Goal: Entertainment & Leisure: Consume media (video, audio)

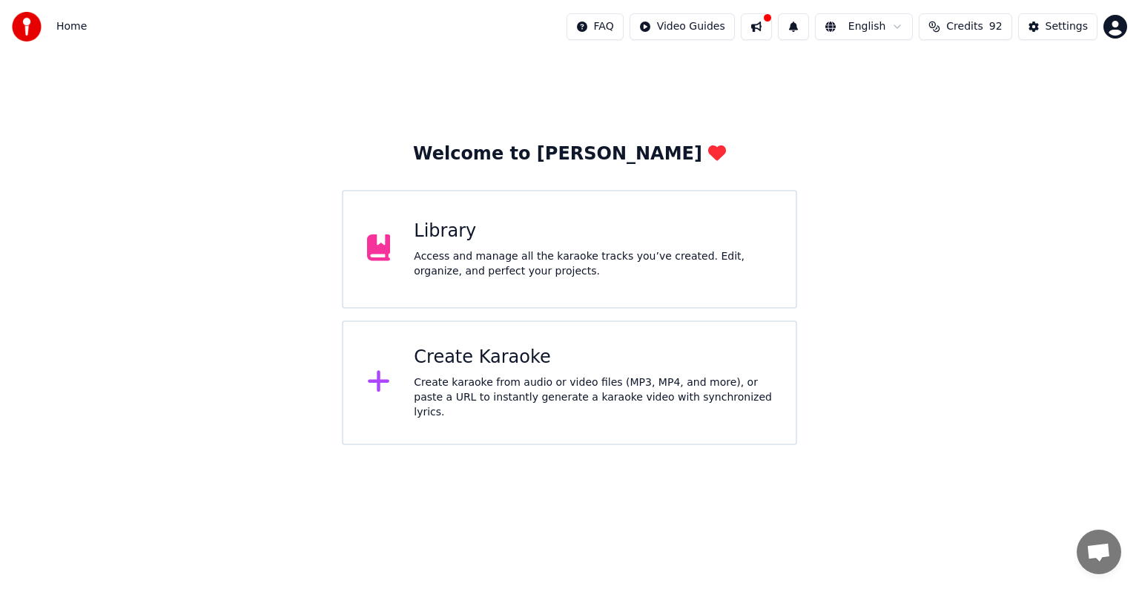
click at [454, 234] on div "Library" at bounding box center [593, 231] width 358 height 24
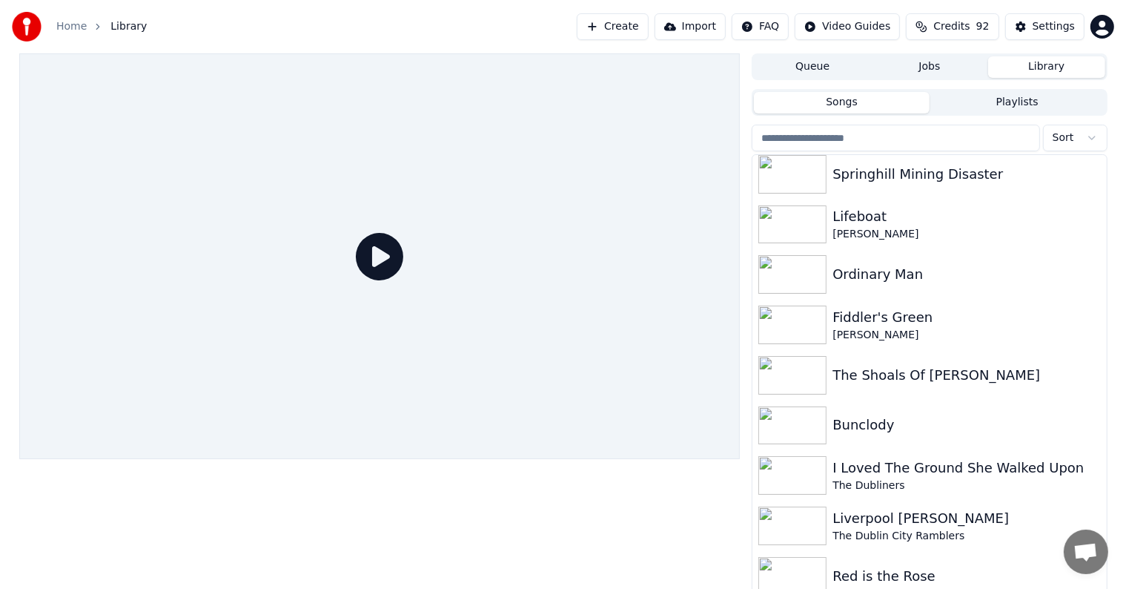
scroll to position [267, 0]
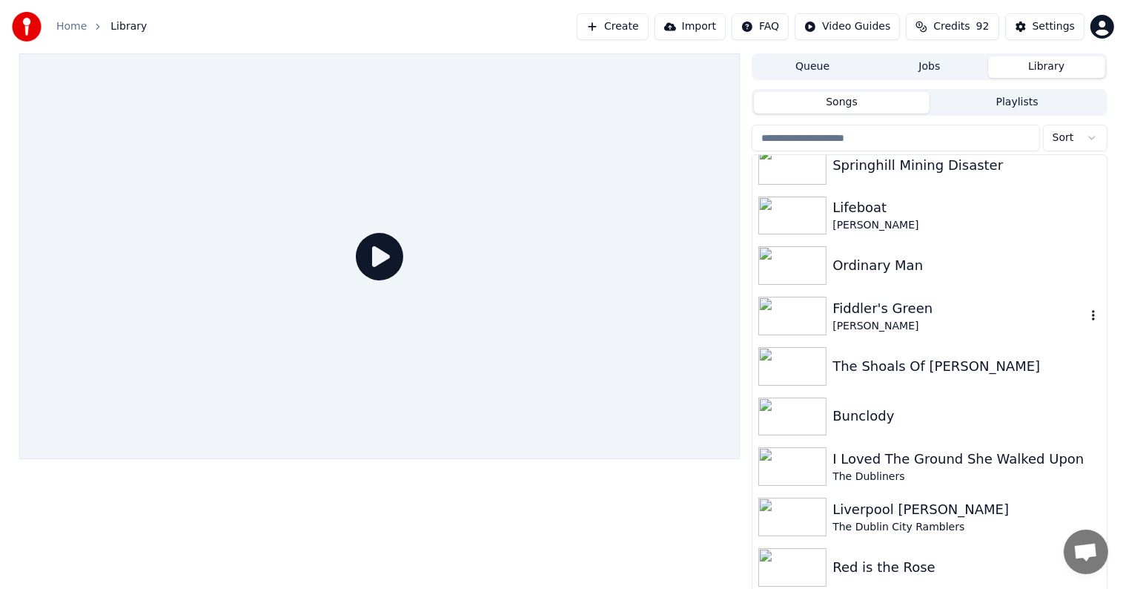
click at [851, 307] on div "Fiddler's Green" at bounding box center [959, 308] width 253 height 21
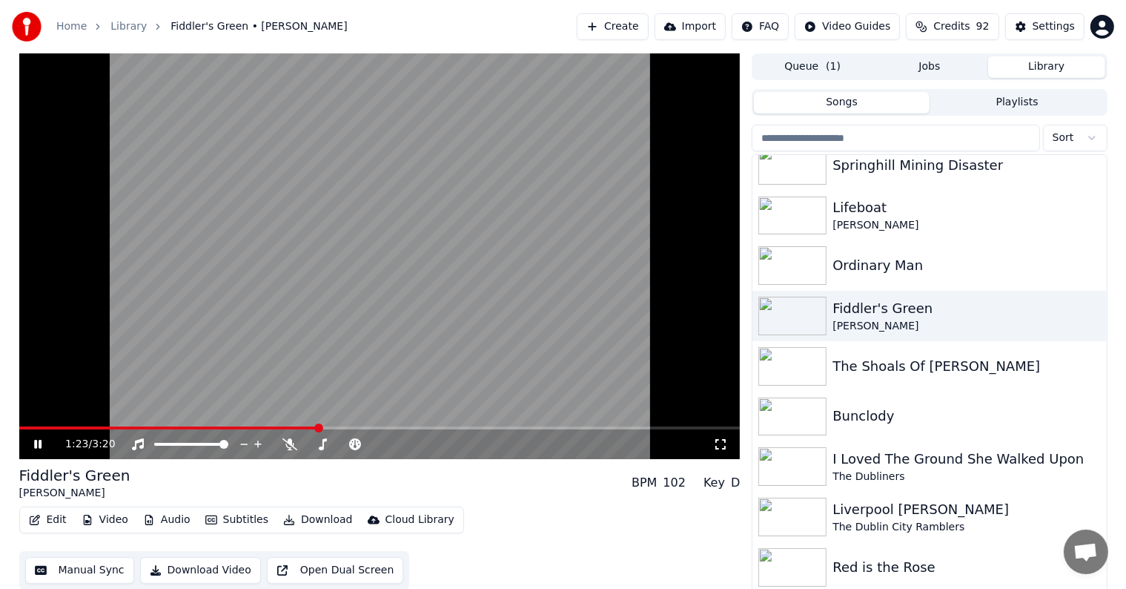
click at [33, 445] on icon at bounding box center [48, 444] width 35 height 12
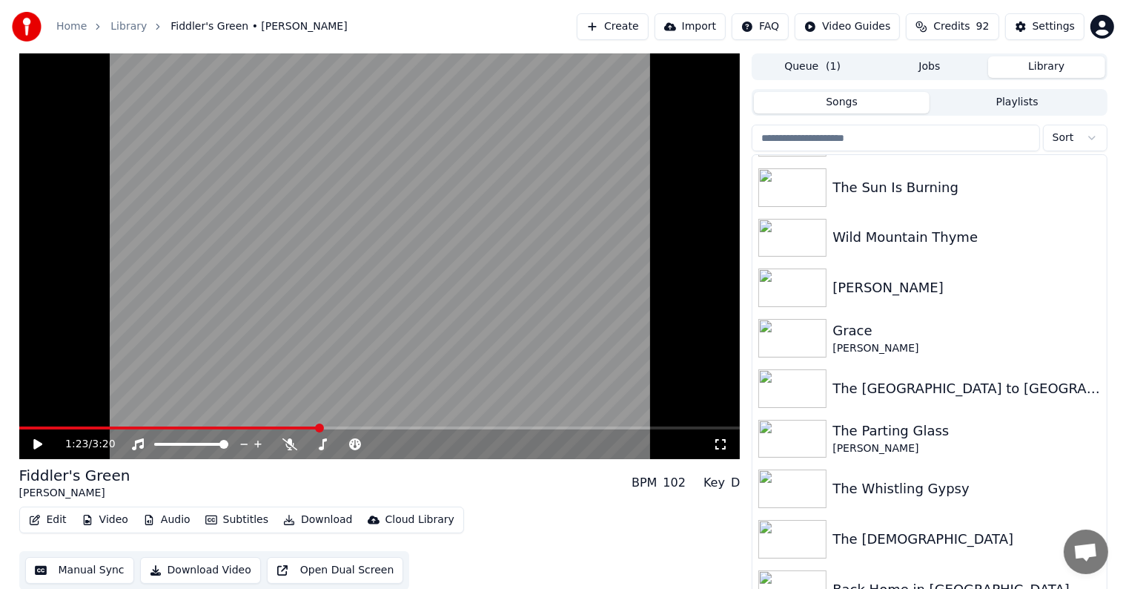
scroll to position [701, 0]
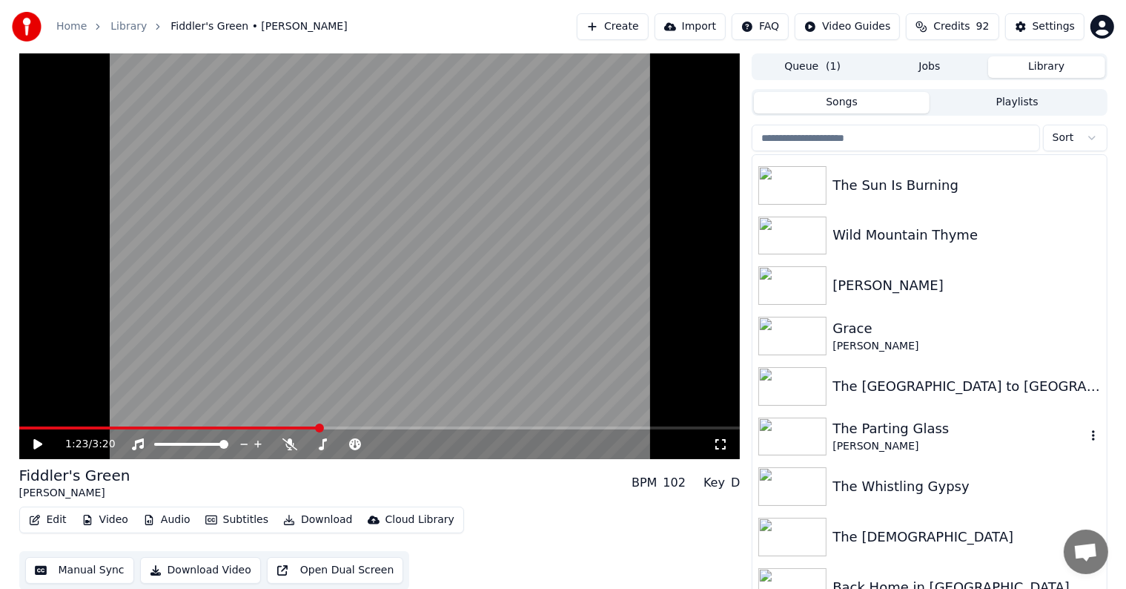
click at [914, 436] on div "The Parting Glass" at bounding box center [959, 428] width 253 height 21
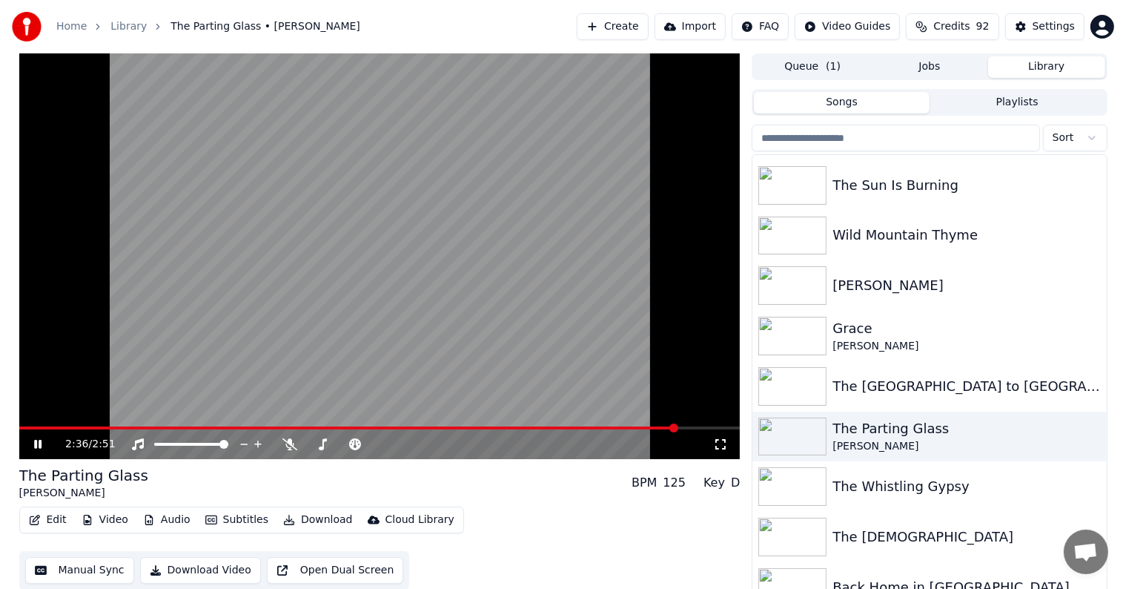
click at [39, 445] on icon at bounding box center [37, 444] width 7 height 9
